Goal: Transaction & Acquisition: Purchase product/service

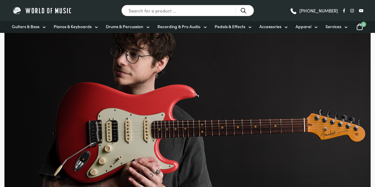
click at [31, 25] on span "Guitars & Bass" at bounding box center [26, 26] width 28 height 6
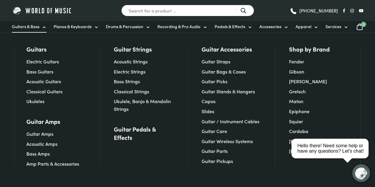
click at [36, 81] on link "Acoustic Guitars" at bounding box center [43, 81] width 35 height 7
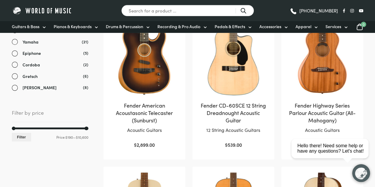
scroll to position [289, 0]
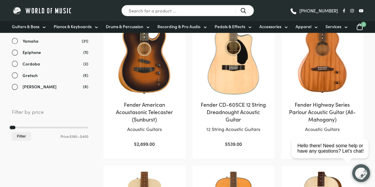
drag, startPoint x: 85, startPoint y: 128, endPoint x: 12, endPoint y: 126, distance: 73.0
click at [12, 126] on span at bounding box center [12, 128] width 4 height 4
click at [19, 137] on button "Filter" at bounding box center [21, 136] width 19 height 9
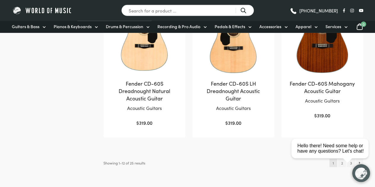
scroll to position [598, 0]
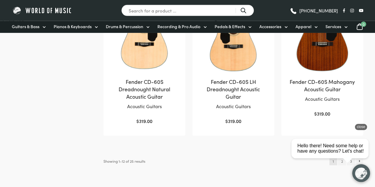
click at [323, 122] on html "close Hello there! Need some help or have any questions? Let's chat!" at bounding box center [332, 122] width 86 height 0
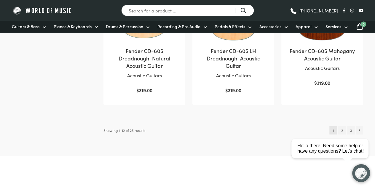
scroll to position [641, 0]
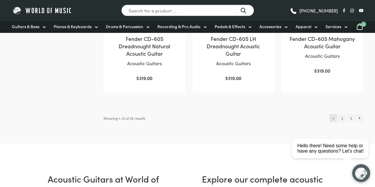
click at [342, 118] on link "2" at bounding box center [342, 118] width 8 height 8
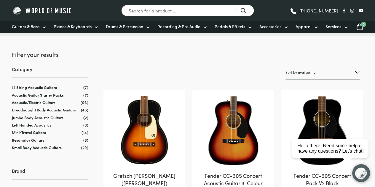
click at [27, 12] on img at bounding box center [42, 10] width 61 height 9
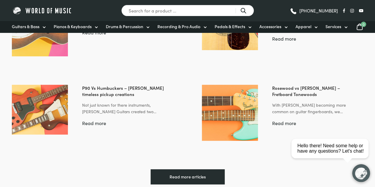
scroll to position [1198, 0]
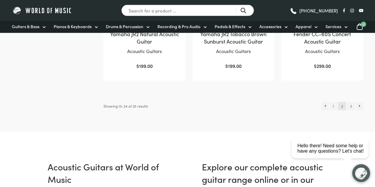
scroll to position [646, 0]
click at [351, 102] on link "3" at bounding box center [351, 106] width 8 height 8
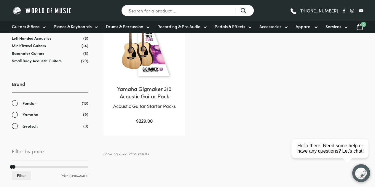
scroll to position [157, 0]
click at [350, 122] on html "close Hello there! Need some help or have any questions? Let's chat!" at bounding box center [332, 122] width 86 height 0
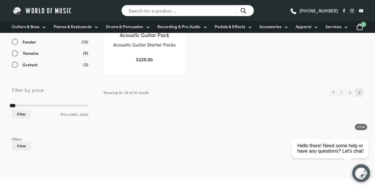
scroll to position [220, 0]
click at [350, 90] on link "2" at bounding box center [350, 92] width 8 height 8
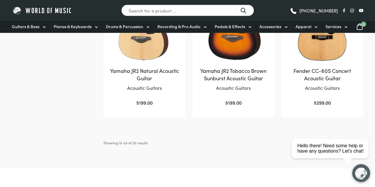
scroll to position [636, 0]
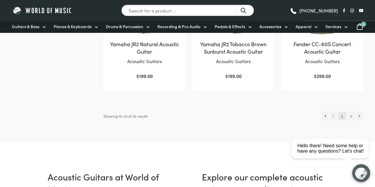
click at [333, 112] on link "1" at bounding box center [333, 116] width 7 height 8
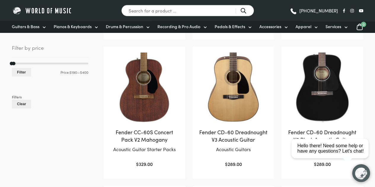
scroll to position [262, 0]
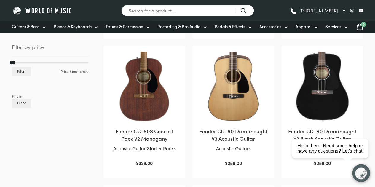
click at [154, 120] on img at bounding box center [145, 87] width 70 height 70
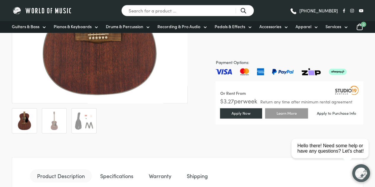
scroll to position [166, 0]
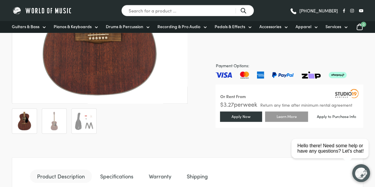
click at [60, 117] on img at bounding box center [54, 121] width 19 height 19
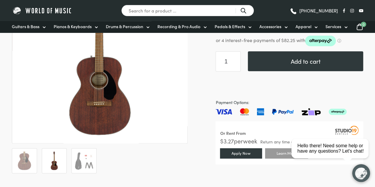
scroll to position [162, 0]
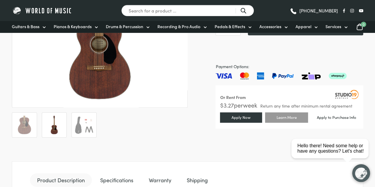
click at [82, 126] on img at bounding box center [84, 125] width 19 height 19
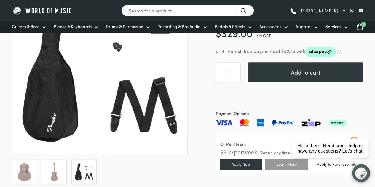
scroll to position [128, 0]
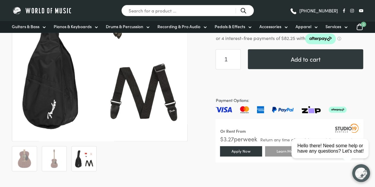
click at [50, 161] on img at bounding box center [54, 159] width 19 height 19
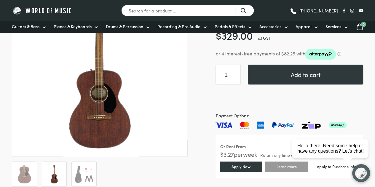
scroll to position [59, 0]
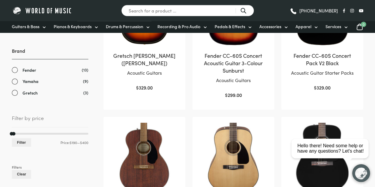
scroll to position [190, 0]
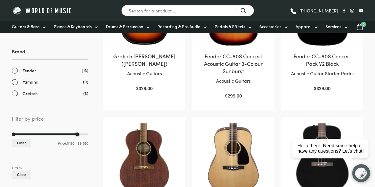
drag, startPoint x: 61, startPoint y: 126, endPoint x: 188, endPoint y: 114, distance: 127.0
click at [22, 173] on button "Clear" at bounding box center [21, 175] width 19 height 9
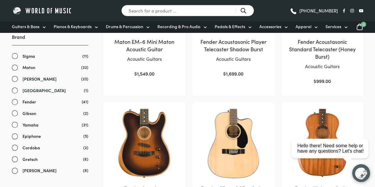
scroll to position [204, 0]
click at [152, 12] on input "Search for a product ..." at bounding box center [187, 11] width 133 height 12
type input "taylor"
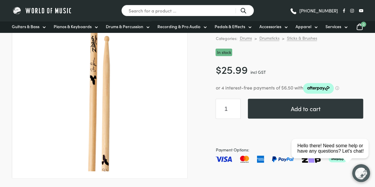
scroll to position [91, 0]
